Goal: Task Accomplishment & Management: Complete application form

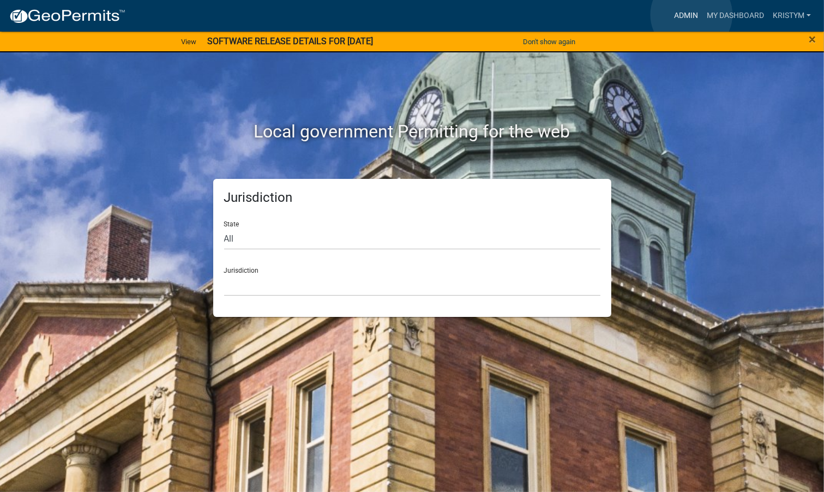
click at [691, 15] on link "Admin" at bounding box center [685, 15] width 33 height 21
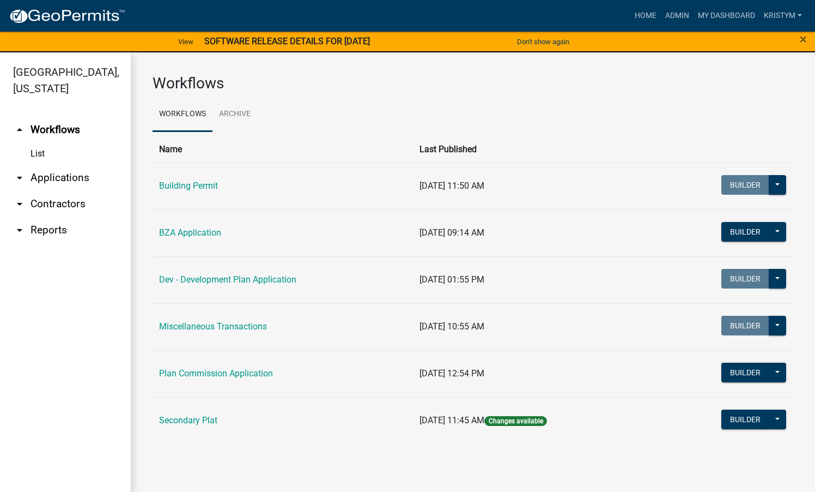
click at [80, 165] on link "arrow_drop_down Applications" at bounding box center [65, 178] width 131 height 26
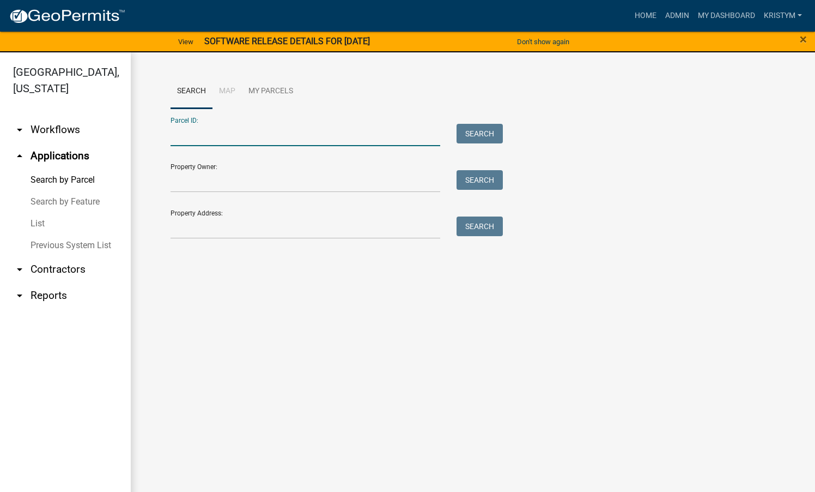
click at [182, 137] on input "Parcel ID:" at bounding box center [306, 135] width 270 height 22
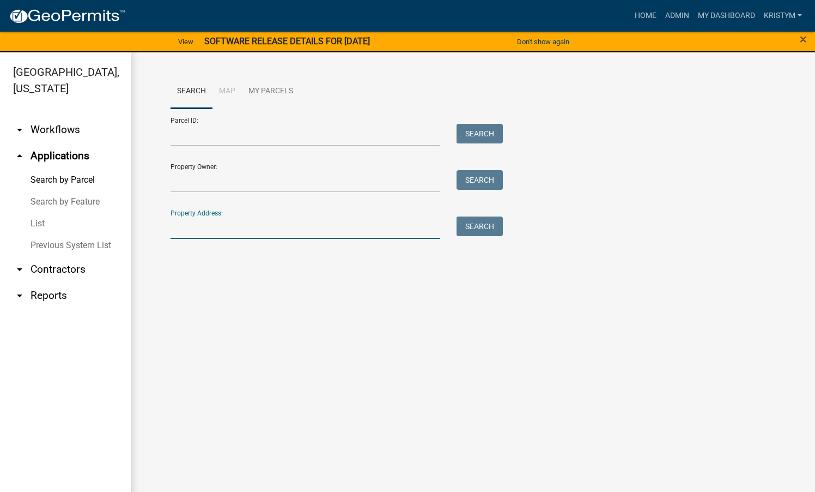
click at [181, 222] on input "Property Address:" at bounding box center [306, 227] width 270 height 22
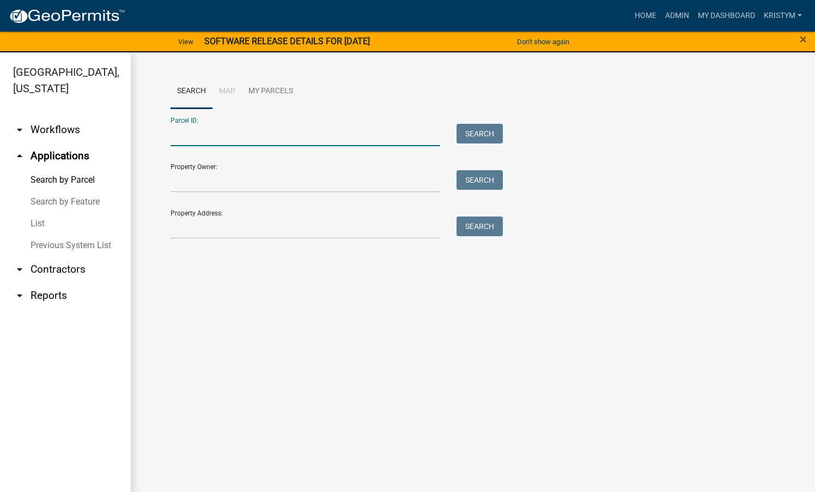
paste input "623 N 70 E"
type input "623 N 70 E"
drag, startPoint x: 243, startPoint y: 133, endPoint x: 161, endPoint y: 130, distance: 81.3
click at [163, 131] on div "623 N 70 E" at bounding box center [305, 135] width 286 height 22
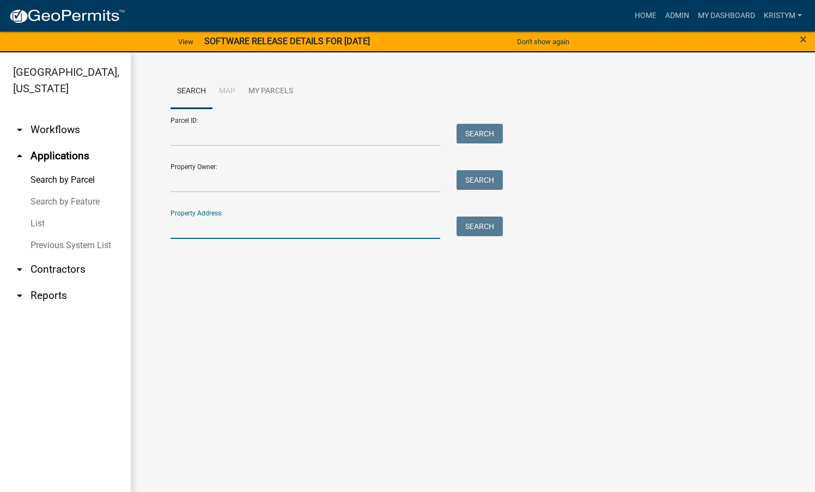
paste input "623 N 70 E"
type input "623 N 70 E"
click at [495, 228] on button "Search" at bounding box center [480, 226] width 46 height 20
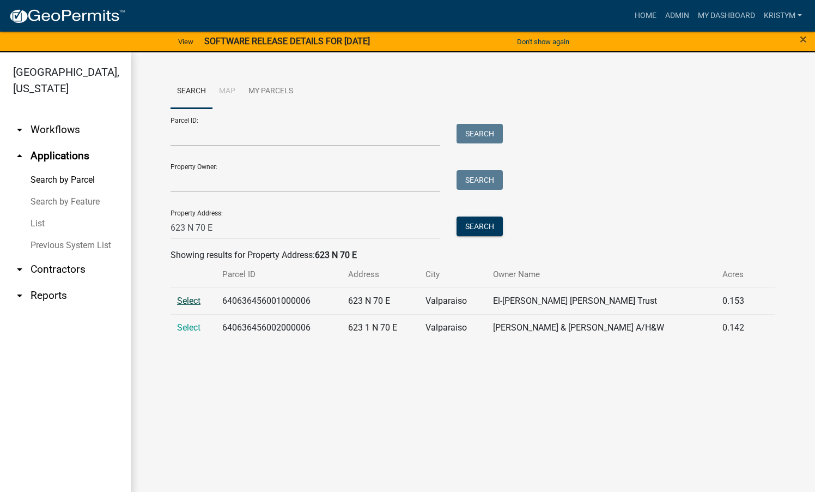
click at [188, 301] on span "Select" at bounding box center [188, 300] width 23 height 10
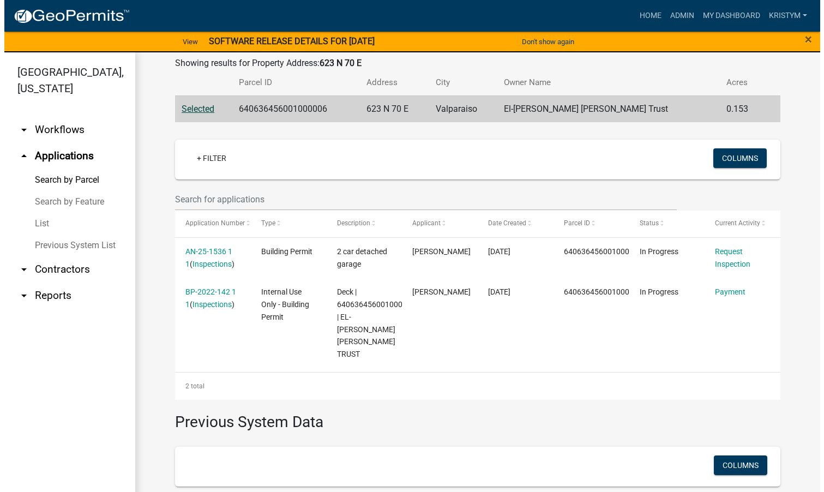
scroll to position [218, 0]
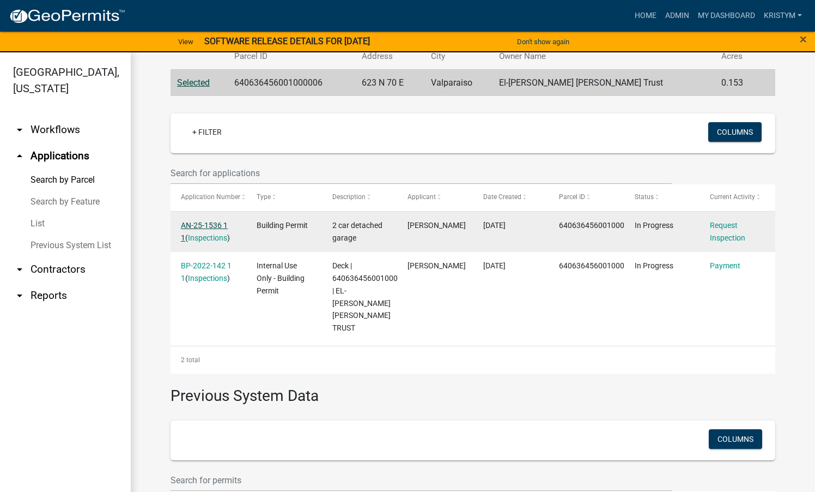
click at [203, 226] on link "AN-25-1536 1 1" at bounding box center [204, 231] width 47 height 21
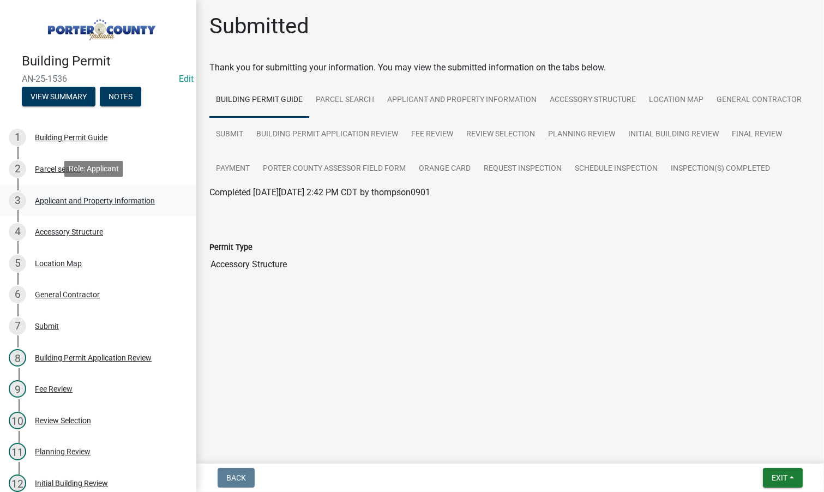
click at [55, 203] on div "Applicant and Property Information" at bounding box center [95, 201] width 120 height 8
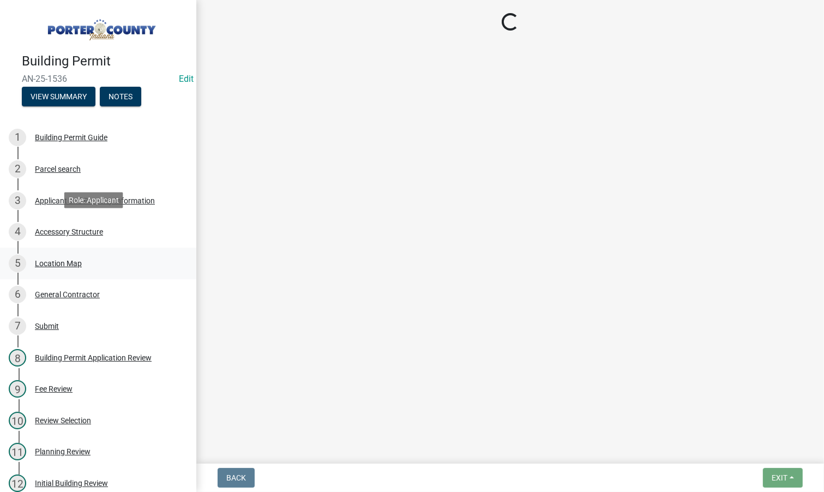
select select "403f4b3c-c23a-4b9f-b6b7-b4f73366513c"
select select "01d57b5a-7eb0-4072-b175-354c87f771f4"
select select "c8d9bed4-fb8e-49e4-81c1-b9d22bb8efef"
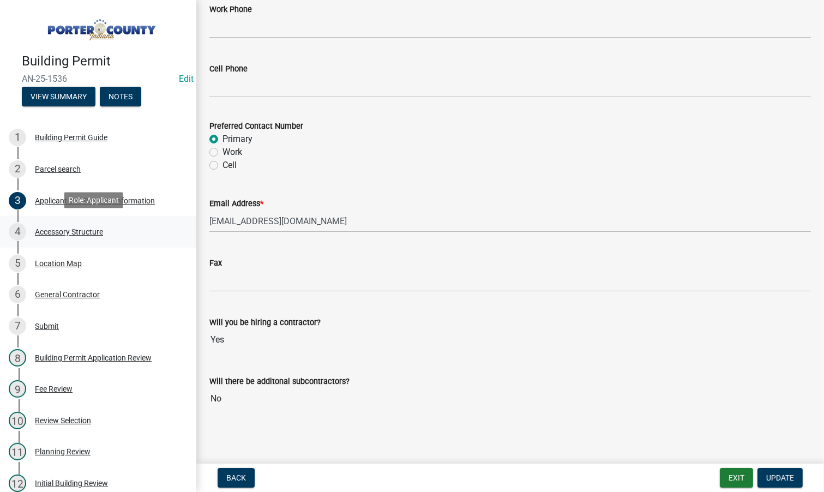
scroll to position [1527, 0]
click at [68, 232] on div "Accessory Structure" at bounding box center [69, 232] width 68 height 8
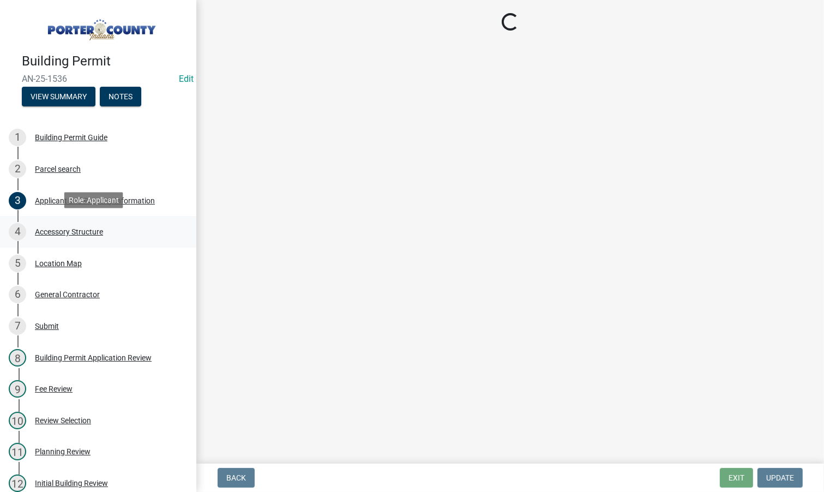
scroll to position [0, 0]
select select "e417d459-1a07-4045-9f8a-b98bfca84a5c"
select select "b16561a8-8531-4c00-a0ba-45c0345273e3"
select select "29856c7f-eeba-4e54-97cb-4d08c5c5b677"
select select "d4b8d1da-05eb-44cd-bbb6-c979fa719f22"
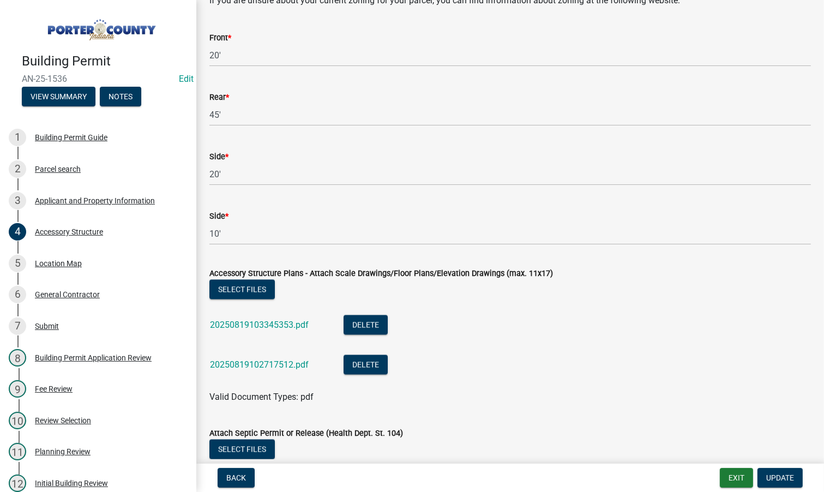
scroll to position [1930, 0]
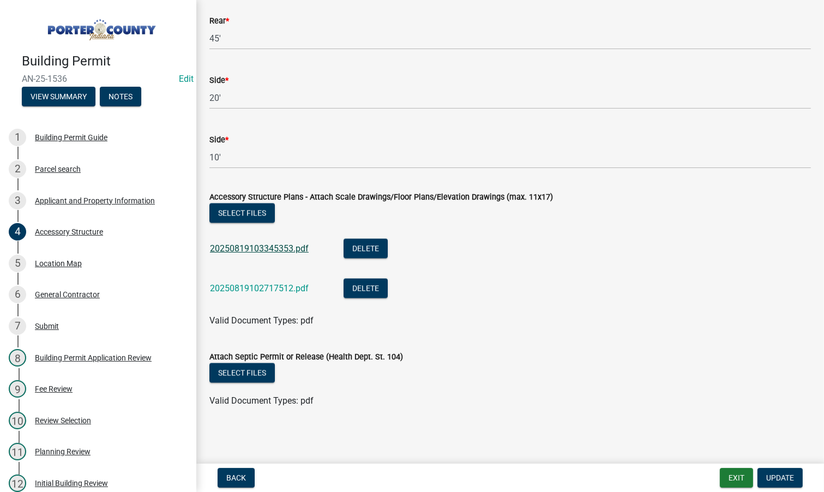
click at [257, 251] on link "20250819103345353.pdf" at bounding box center [259, 248] width 99 height 10
click at [257, 286] on link "20250819102717512.pdf" at bounding box center [259, 288] width 99 height 10
click at [59, 262] on div "Location Map" at bounding box center [58, 263] width 47 height 8
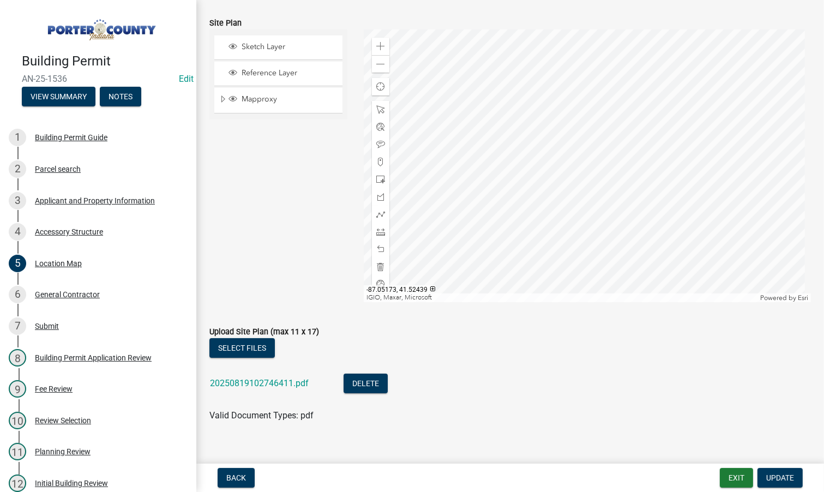
scroll to position [129, 0]
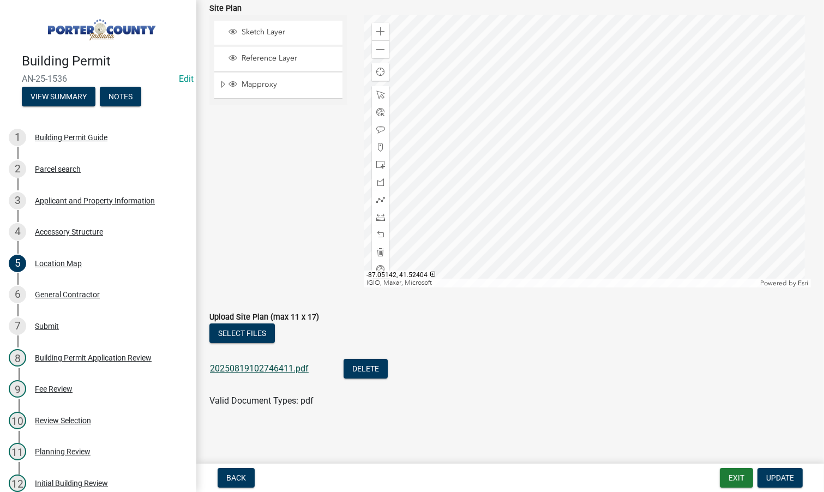
click at [244, 368] on link "20250819102746411.pdf" at bounding box center [259, 368] width 99 height 10
